Goal: Information Seeking & Learning: Understand process/instructions

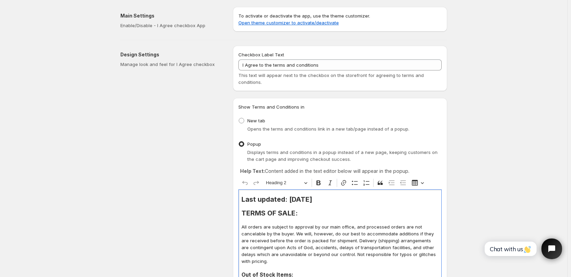
click at [321, 200] on h2 "Last updated: [DATE]" at bounding box center [339, 199] width 197 height 7
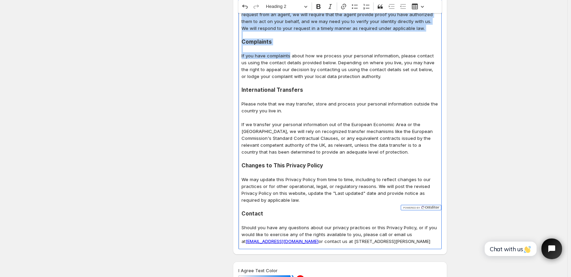
scroll to position [3276, 0]
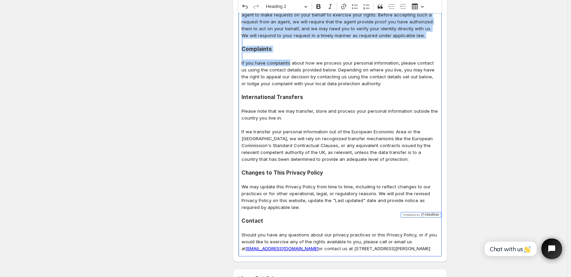
drag, startPoint x: 244, startPoint y: 76, endPoint x: 346, endPoint y: 209, distance: 168.0
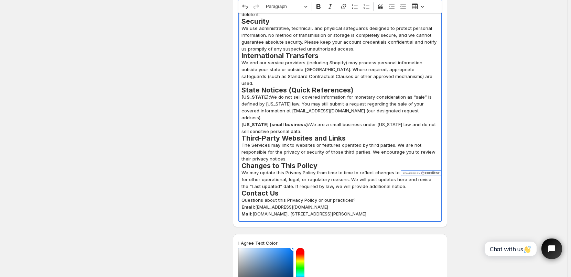
scroll to position [2922, 0]
click at [290, 197] on p "Questions about this Privacy Policy or our practices? Email: [EMAIL_ADDRESS][DO…" at bounding box center [339, 207] width 197 height 21
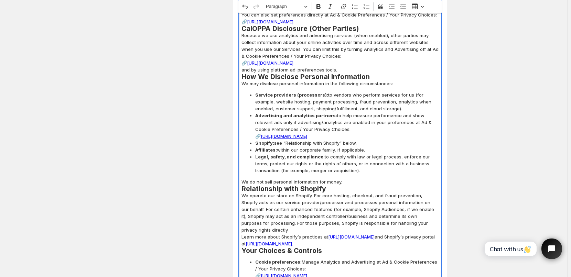
scroll to position [2338, 0]
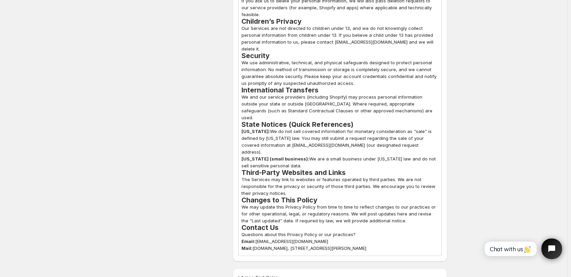
scroll to position [2922, 0]
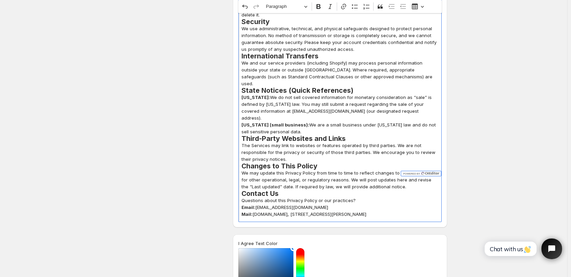
drag, startPoint x: 258, startPoint y: 153, endPoint x: 325, endPoint y: 151, distance: 66.8
click at [325, 197] on p "Questions about this Privacy Policy or our practices? Email: [EMAIL_ADDRESS][DO…" at bounding box center [339, 207] width 197 height 21
copy p "[EMAIL_ADDRESS][DOMAIN_NAME]"
click at [345, 8] on icon "Editor toolbar" at bounding box center [343, 6] width 7 height 7
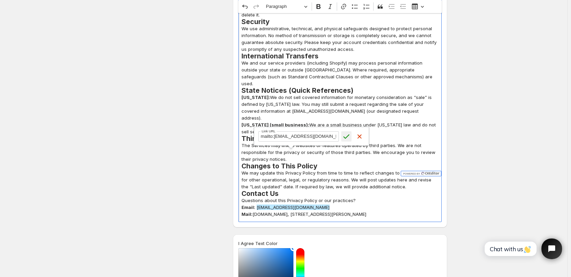
type input "mailto:[EMAIL_ADDRESS][DOMAIN_NAME]"
click at [347, 137] on icon "submit" at bounding box center [347, 136] width 6 height 4
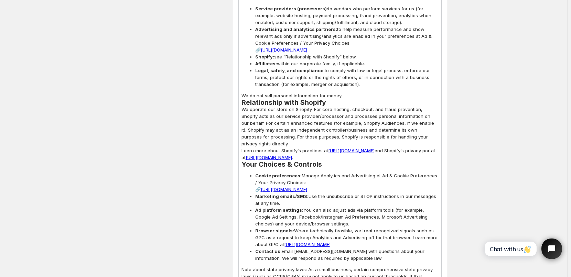
scroll to position [2441, 0]
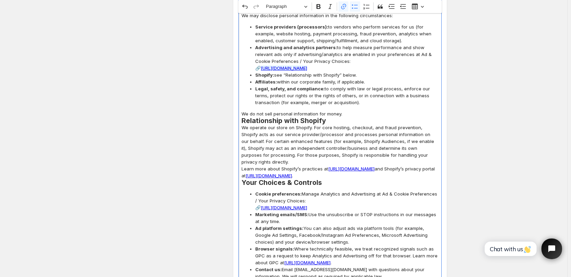
drag, startPoint x: 264, startPoint y: 41, endPoint x: 427, endPoint y: 41, distance: 162.3
click at [307, 65] on link "[URL][DOMAIN_NAME]" at bounding box center [284, 68] width 46 height 6
click at [355, 56] on icon "button" at bounding box center [351, 56] width 7 height 7
click at [364, 56] on input "[URL][DOMAIN_NAME]" at bounding box center [332, 56] width 80 height 10
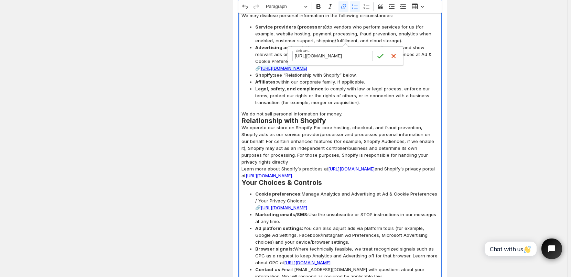
drag, startPoint x: 363, startPoint y: 57, endPoint x: 311, endPoint y: 60, distance: 52.7
click at [311, 60] on input "[URL][DOMAIN_NAME]" at bounding box center [332, 56] width 80 height 10
click at [326, 58] on input "[URL][DOMAIN_NAME]" at bounding box center [332, 56] width 80 height 10
click at [346, 56] on input "[URL][DOMAIN_NAME]" at bounding box center [332, 56] width 80 height 10
type input "[URL][DOMAIN_NAME]"
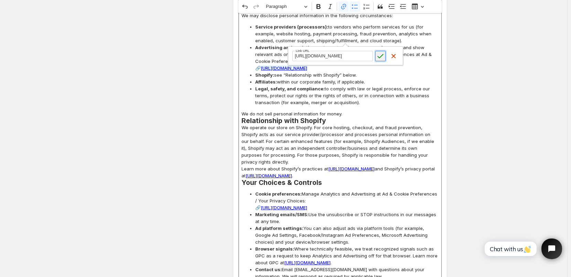
click at [381, 57] on icon "submit" at bounding box center [380, 56] width 7 height 7
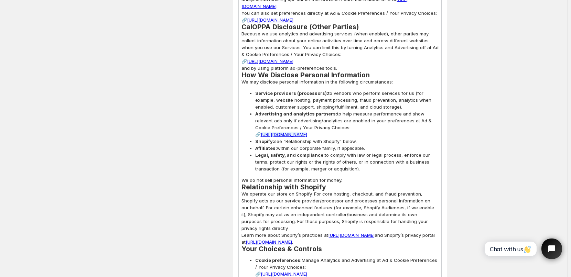
scroll to position [2372, 0]
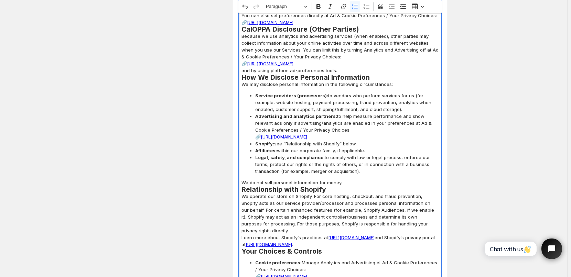
drag, startPoint x: 377, startPoint y: 110, endPoint x: 306, endPoint y: 84, distance: 75.7
click at [306, 92] on span "Service providers (processors): to vendors who perform services for us (for exa…" at bounding box center [346, 102] width 183 height 21
drag, startPoint x: 264, startPoint y: 109, endPoint x: 432, endPoint y: 111, distance: 167.8
click at [432, 113] on span "Advertising and analytics partners: to help measure performance and show releva…" at bounding box center [346, 127] width 183 height 28
click at [356, 124] on icon "button" at bounding box center [353, 125] width 6 height 6
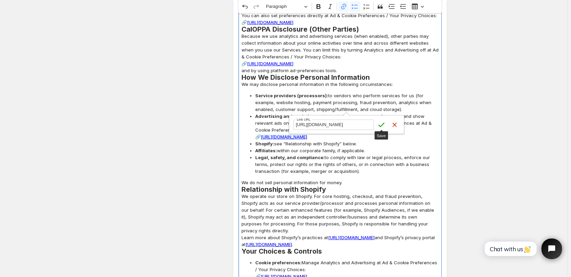
click at [296, 127] on input "[URL][DOMAIN_NAME]" at bounding box center [333, 125] width 80 height 10
drag, startPoint x: 296, startPoint y: 126, endPoint x: 345, endPoint y: 128, distance: 48.9
click at [345, 128] on input "[URL][DOMAIN_NAME]" at bounding box center [333, 125] width 80 height 10
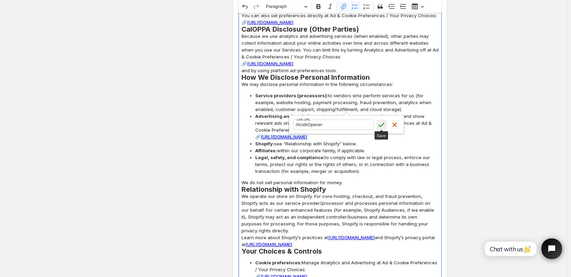
type input "/#cstkOpener"
click at [381, 124] on icon "submit" at bounding box center [381, 124] width 7 height 7
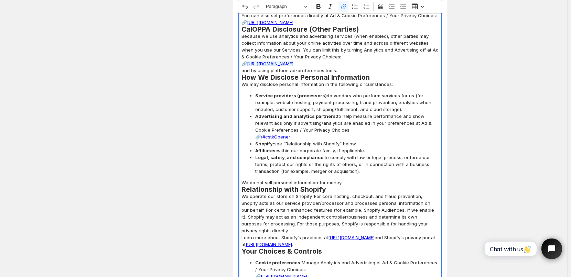
drag, startPoint x: 251, startPoint y: 36, endPoint x: 415, endPoint y: 39, distance: 164.0
click at [415, 39] on p "Because we use analytics and advertising services (when enabled), other parties…" at bounding box center [339, 53] width 197 height 41
copy link "[URL][DOMAIN_NAME]"
drag, startPoint x: 264, startPoint y: 109, endPoint x: 294, endPoint y: 109, distance: 29.6
click at [294, 113] on span "Advertising and analytics partners: to help measure performance and show releva…" at bounding box center [346, 127] width 183 height 28
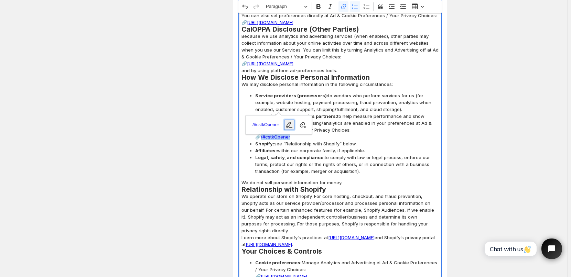
click at [289, 124] on icon "button" at bounding box center [289, 124] width 7 height 7
click at [288, 124] on input "/#cstkOpener" at bounding box center [286, 125] width 80 height 10
drag, startPoint x: 288, startPoint y: 124, endPoint x: 241, endPoint y: 124, distance: 46.8
click at [241, 124] on form "/#cstkOpener Link URL Save Cancel" at bounding box center [298, 125] width 115 height 18
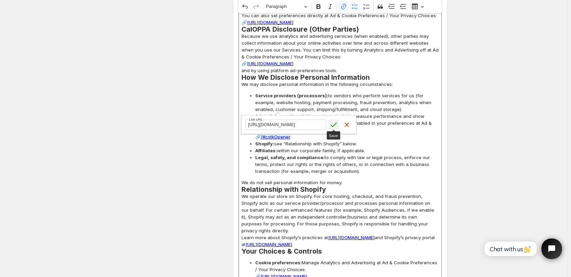
type input "[URL][DOMAIN_NAME]"
click at [335, 125] on icon "submit" at bounding box center [334, 125] width 6 height 4
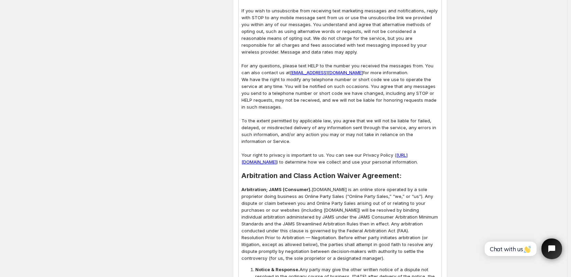
scroll to position [722, 0]
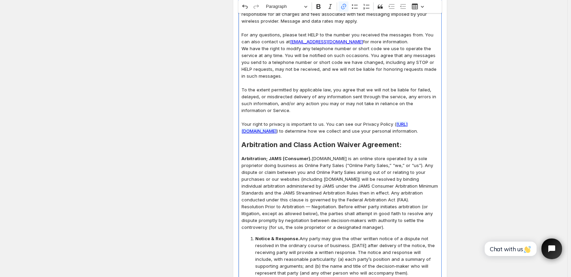
drag, startPoint x: 244, startPoint y: 133, endPoint x: 376, endPoint y: 130, distance: 132.1
click at [376, 130] on p "Your right to privacy is important to us. You can see our Privacy Policy ( [URL…" at bounding box center [339, 128] width 197 height 14
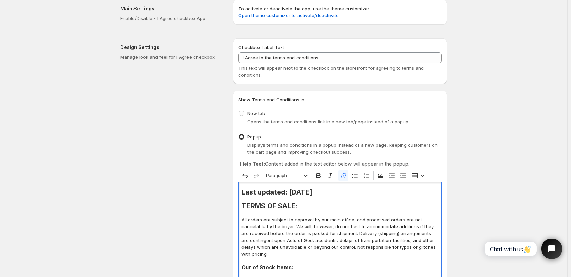
scroll to position [69, 0]
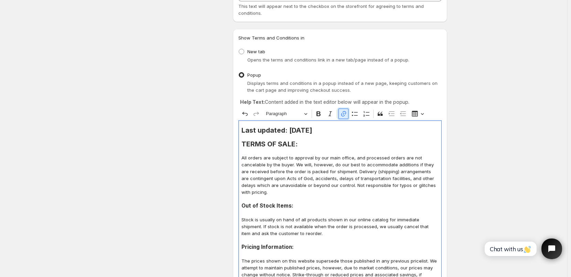
click at [345, 115] on icon "Editor toolbar" at bounding box center [343, 114] width 5 height 6
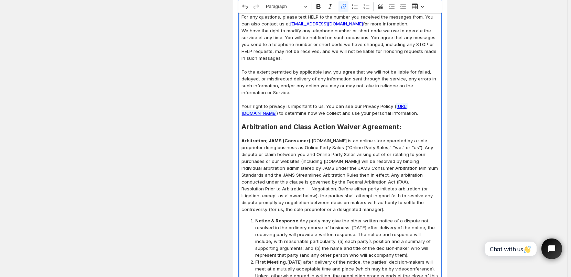
scroll to position [745, 0]
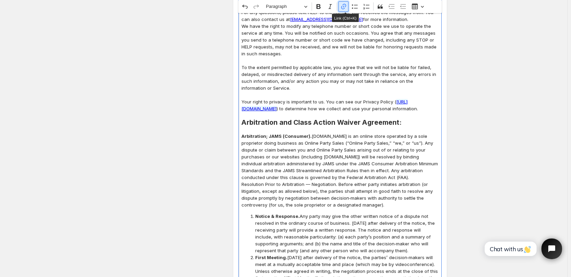
click at [345, 7] on icon "Editor toolbar" at bounding box center [343, 6] width 7 height 7
click at [345, 123] on icon "button" at bounding box center [346, 124] width 7 height 7
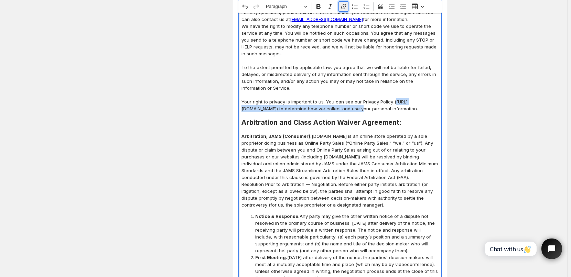
click at [347, 3] on icon "Editor toolbar" at bounding box center [343, 6] width 7 height 7
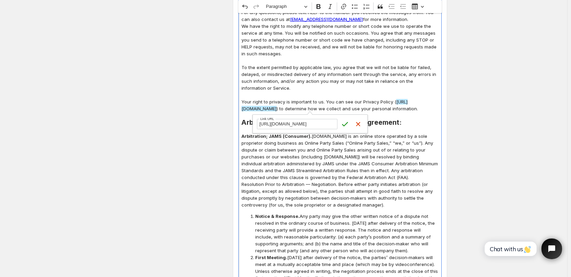
scroll to position [0, 72]
click at [330, 124] on input "[URL][DOMAIN_NAME]" at bounding box center [297, 124] width 80 height 10
type input "[URL][DOMAIN_NAME]"
click at [344, 124] on icon "submit" at bounding box center [344, 124] width 7 height 7
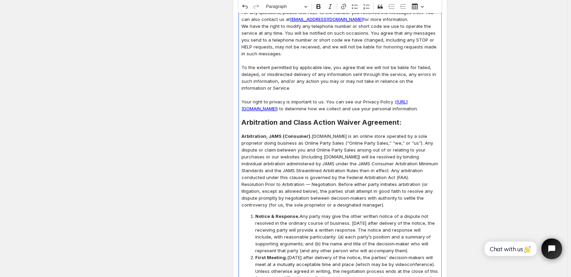
click at [392, 107] on p "Your right to privacy is important to us. You can see our Privacy Policy ( [URL…" at bounding box center [339, 105] width 197 height 14
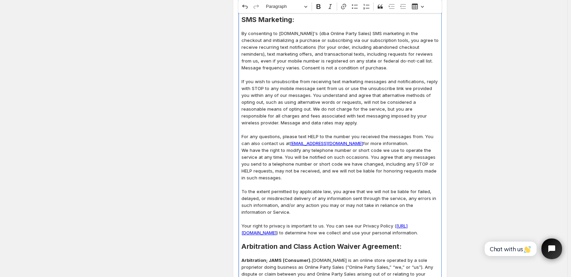
scroll to position [676, 0]
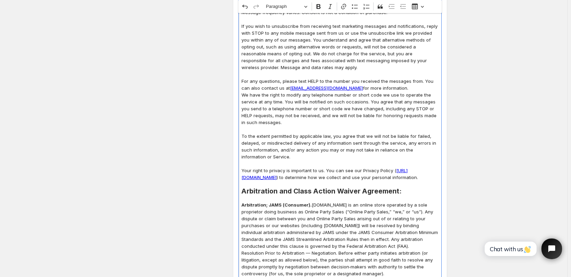
click at [347, 180] on link "[URL][DOMAIN_NAME]" at bounding box center [324, 174] width 166 height 12
drag, startPoint x: 376, startPoint y: 175, endPoint x: 246, endPoint y: 178, distance: 130.4
click at [246, 178] on p "Your right to privacy is important to us. You can see our Privacy Policy ( [URL…" at bounding box center [339, 174] width 197 height 14
copy link "[URL][DOMAIN_NAME]"
click at [320, 194] on icon "button" at bounding box center [316, 192] width 7 height 7
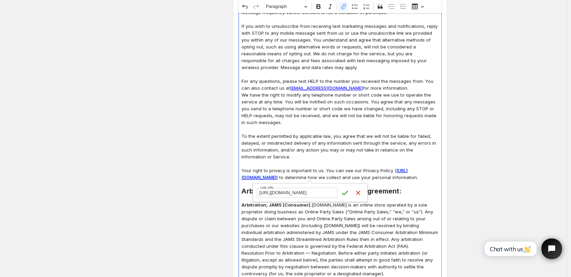
scroll to position [0, 42]
type input "[URL][DOMAIN_NAME]"
click at [345, 193] on icon "submit" at bounding box center [344, 192] width 7 height 7
